Goal: Task Accomplishment & Management: Use online tool/utility

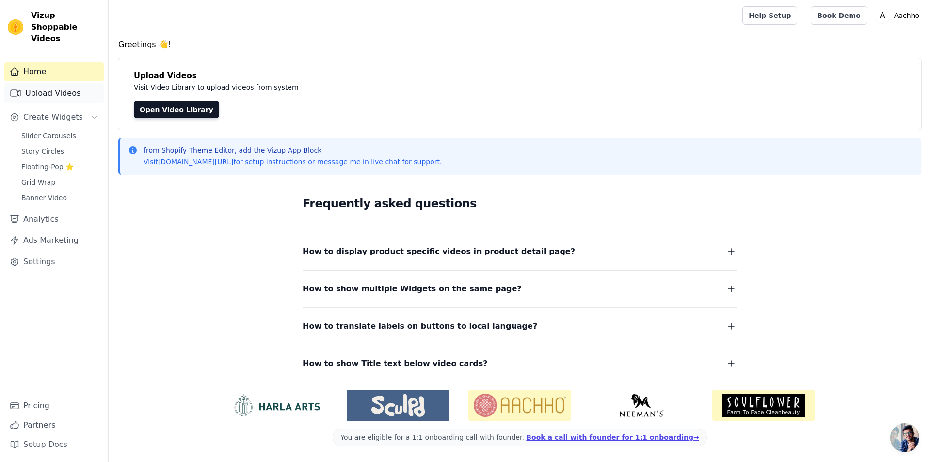
click at [56, 84] on link "Upload Videos" at bounding box center [54, 92] width 100 height 19
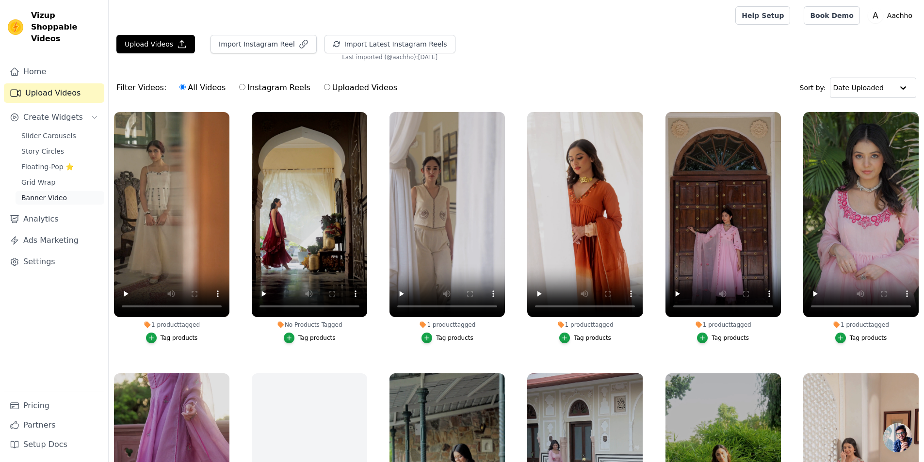
click at [50, 191] on link "Banner Video" at bounding box center [60, 198] width 89 height 14
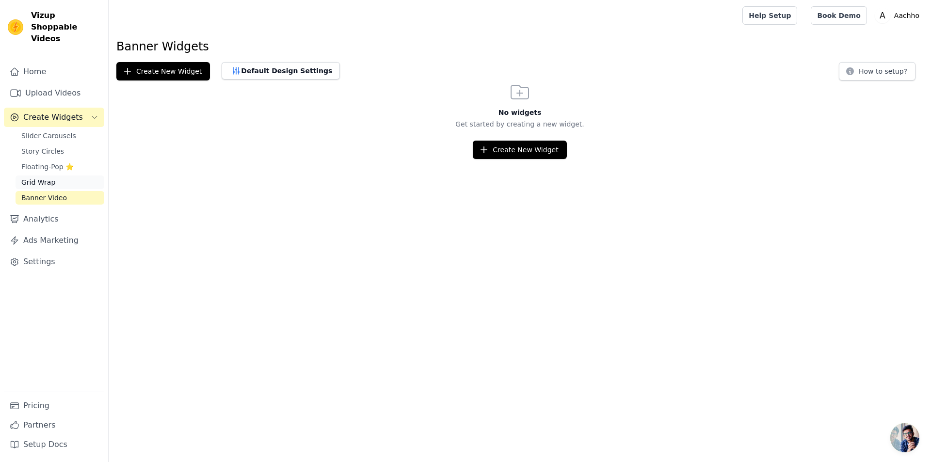
click at [50, 178] on span "Grid Wrap" at bounding box center [38, 183] width 34 height 10
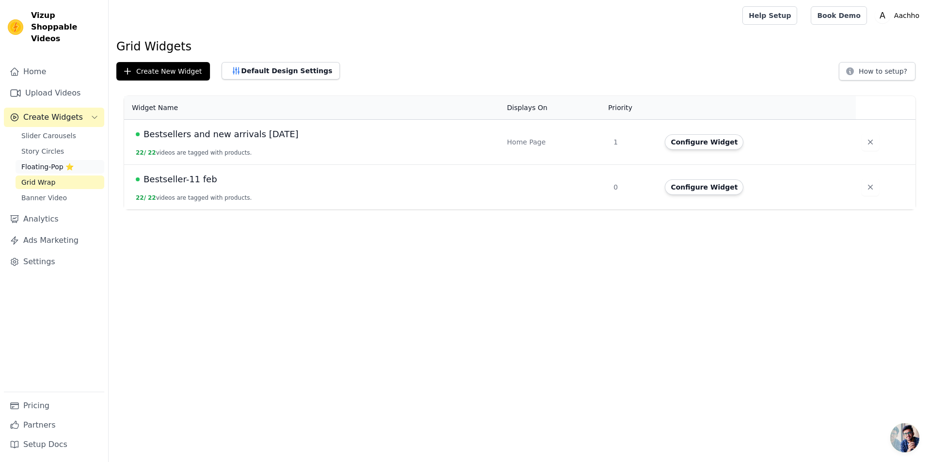
click at [49, 162] on span "Floating-Pop ⭐" at bounding box center [47, 167] width 52 height 10
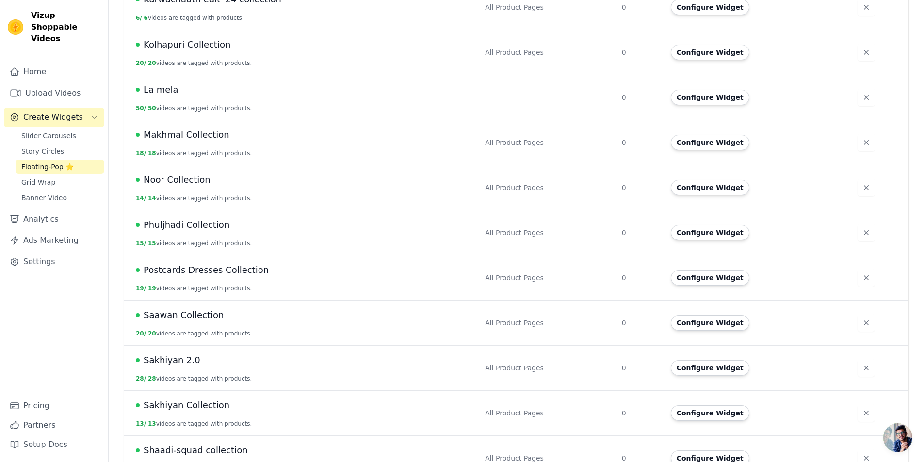
scroll to position [1002, 0]
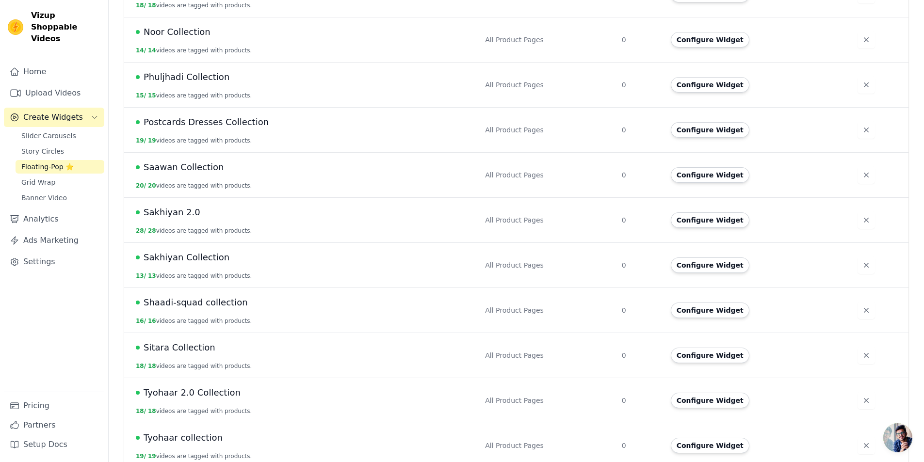
click at [176, 206] on span "Sakhiyan 2.0" at bounding box center [172, 213] width 57 height 14
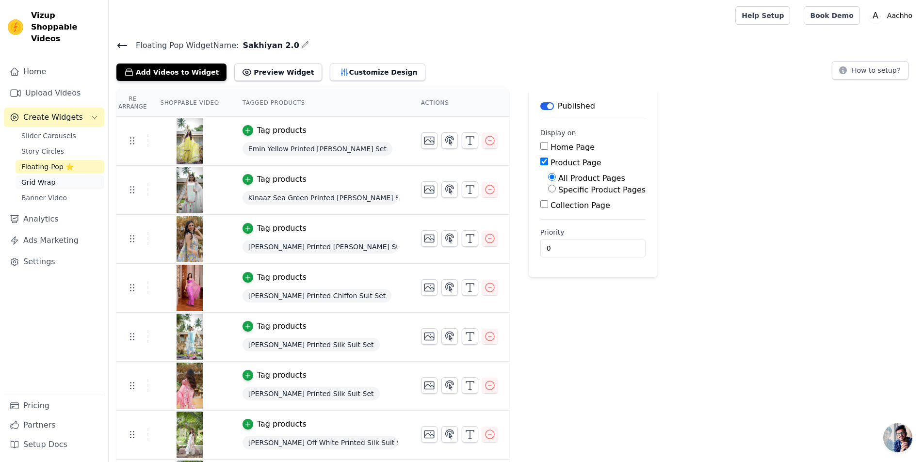
click at [58, 176] on link "Grid Wrap" at bounding box center [60, 183] width 89 height 14
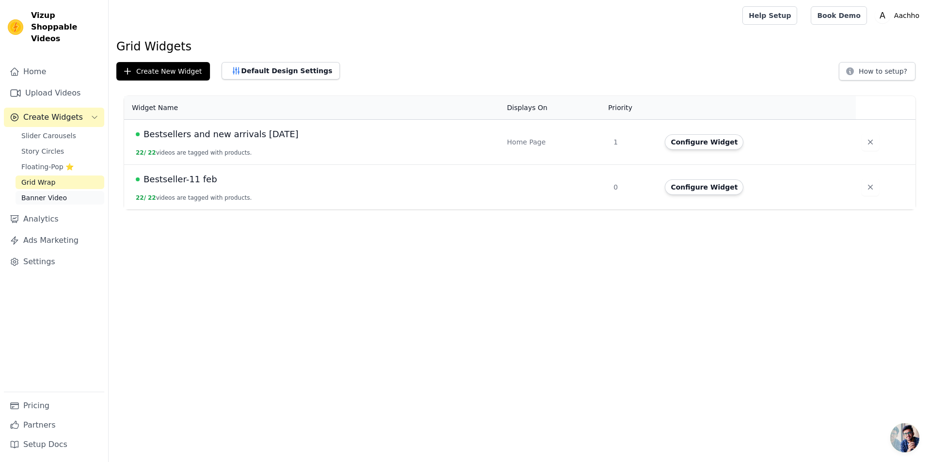
click at [44, 193] on span "Banner Video" at bounding box center [44, 198] width 46 height 10
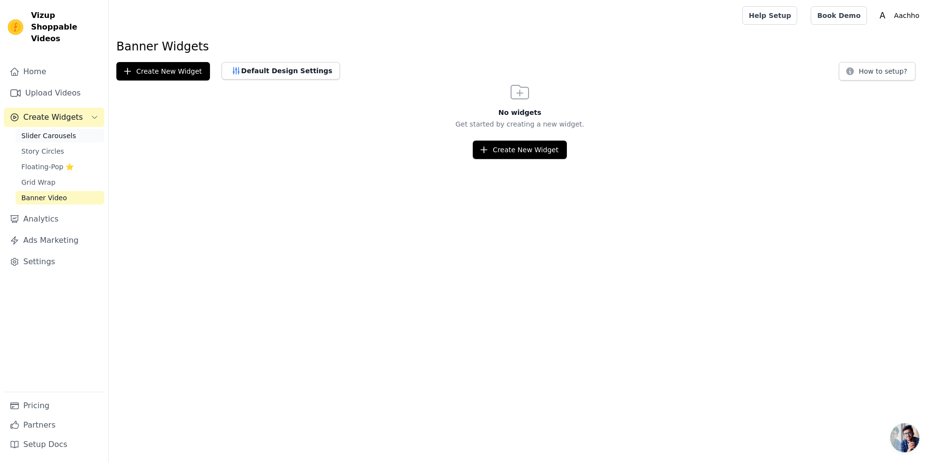
click at [47, 131] on span "Slider Carousels" at bounding box center [48, 136] width 55 height 10
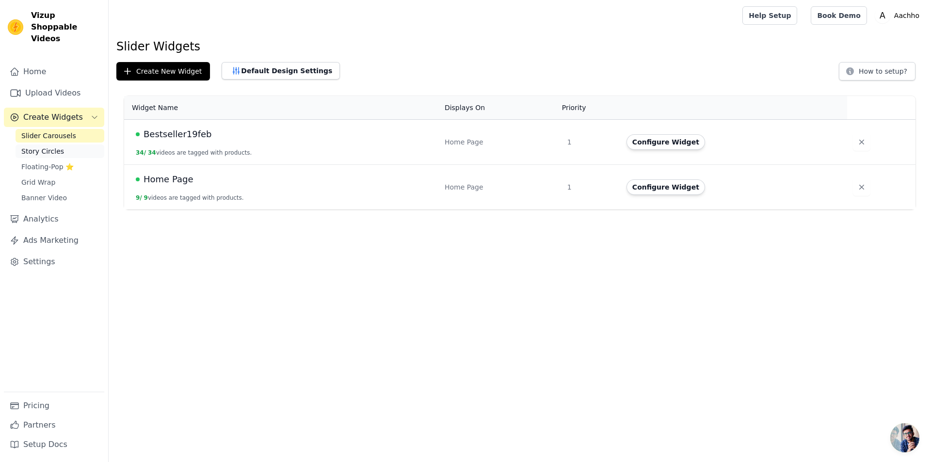
click at [64, 145] on link "Story Circles" at bounding box center [60, 152] width 89 height 14
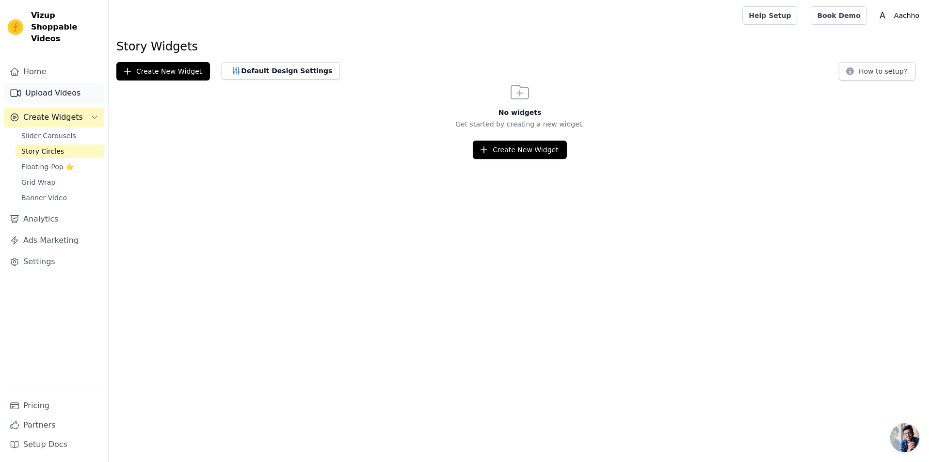
click at [54, 83] on link "Upload Videos" at bounding box center [54, 92] width 100 height 19
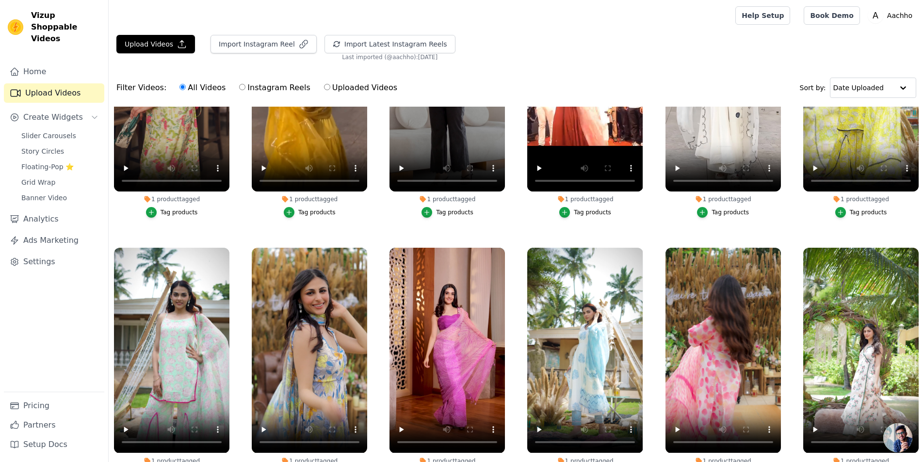
scroll to position [6394, 0]
